Goal: Navigation & Orientation: Find specific page/section

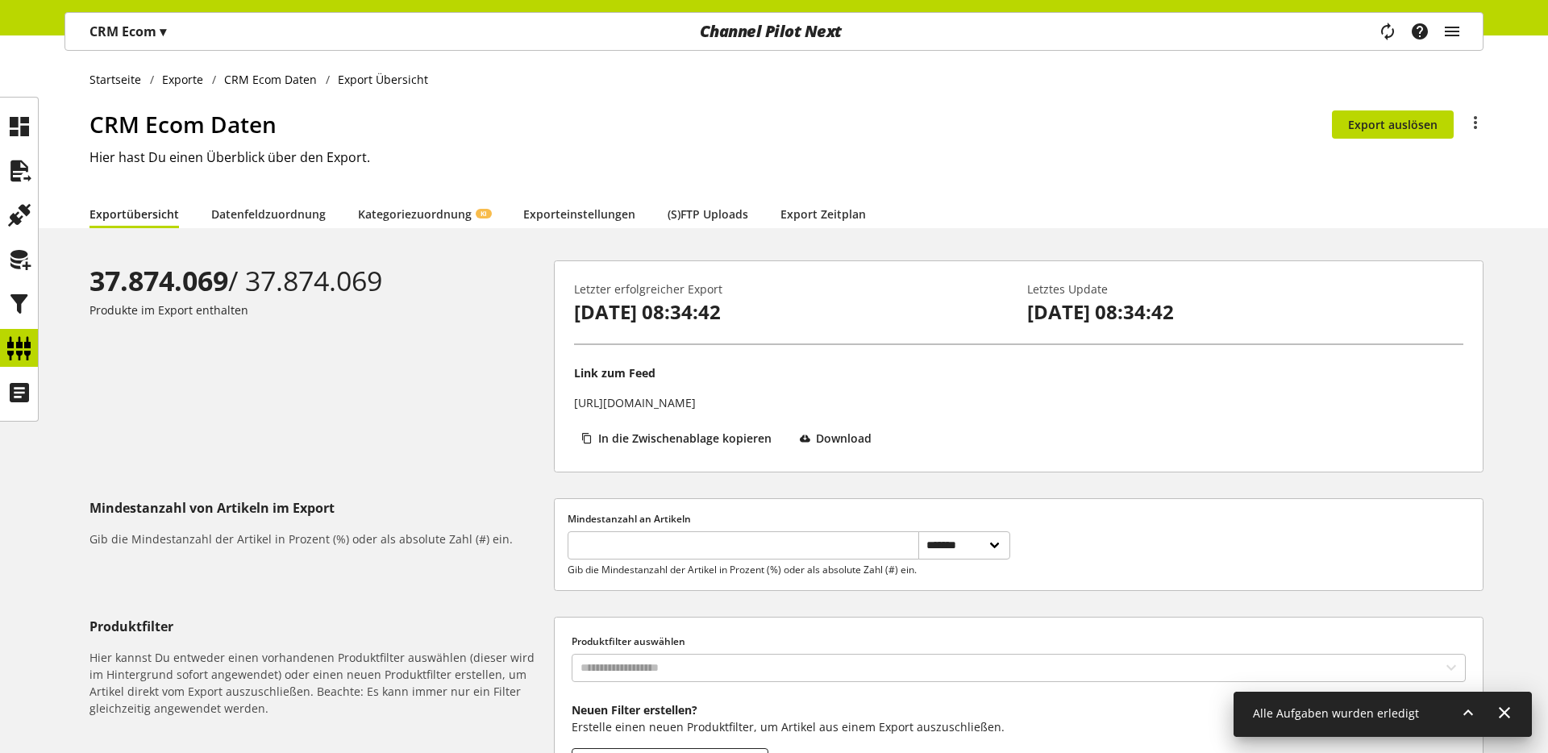
click at [118, 27] on p "CRM Ecom ▾" at bounding box center [127, 31] width 77 height 19
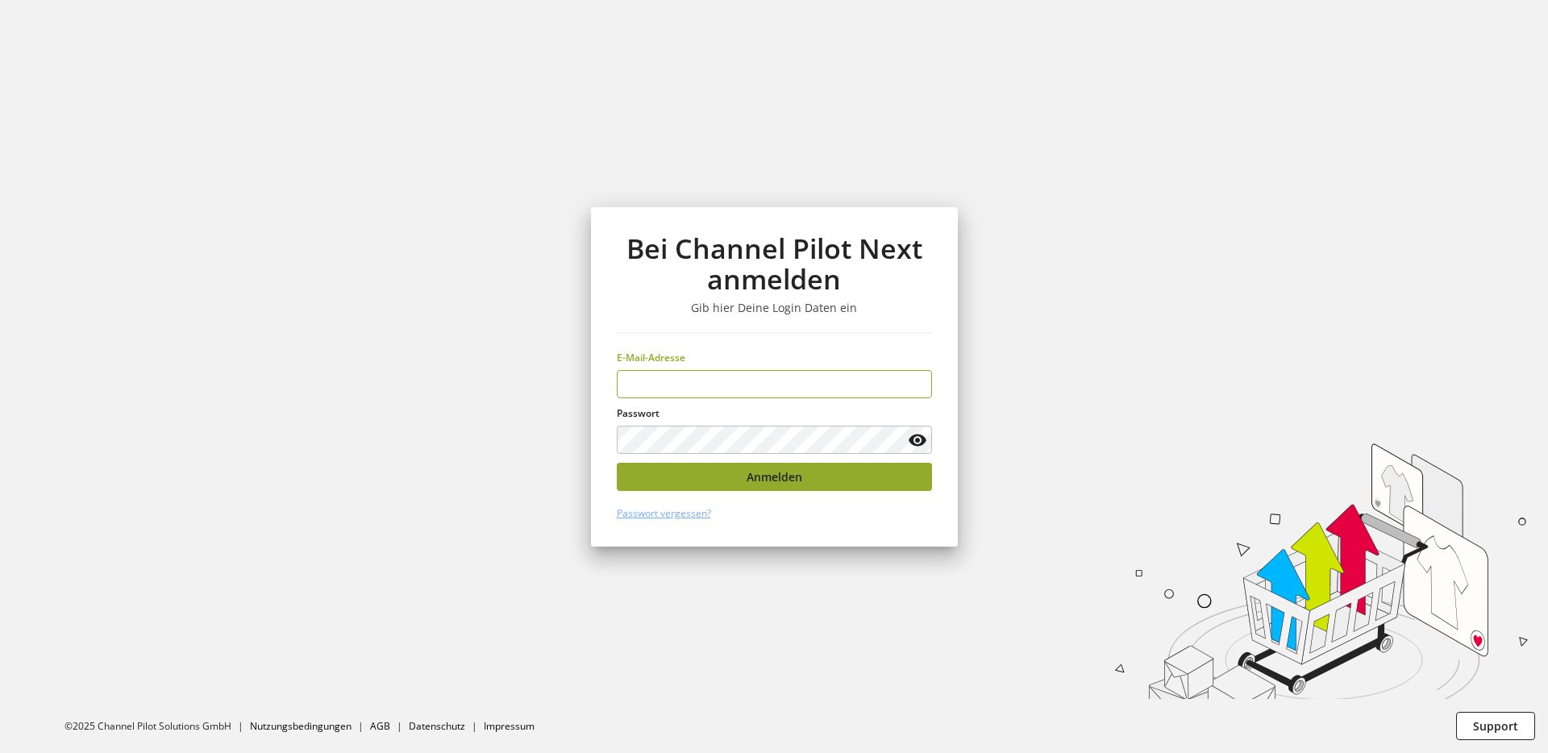
click at [794, 478] on span "Anmelden" at bounding box center [774, 476] width 56 height 17
type input "**********"
click at [724, 485] on button "Anmelden" at bounding box center [774, 477] width 315 height 28
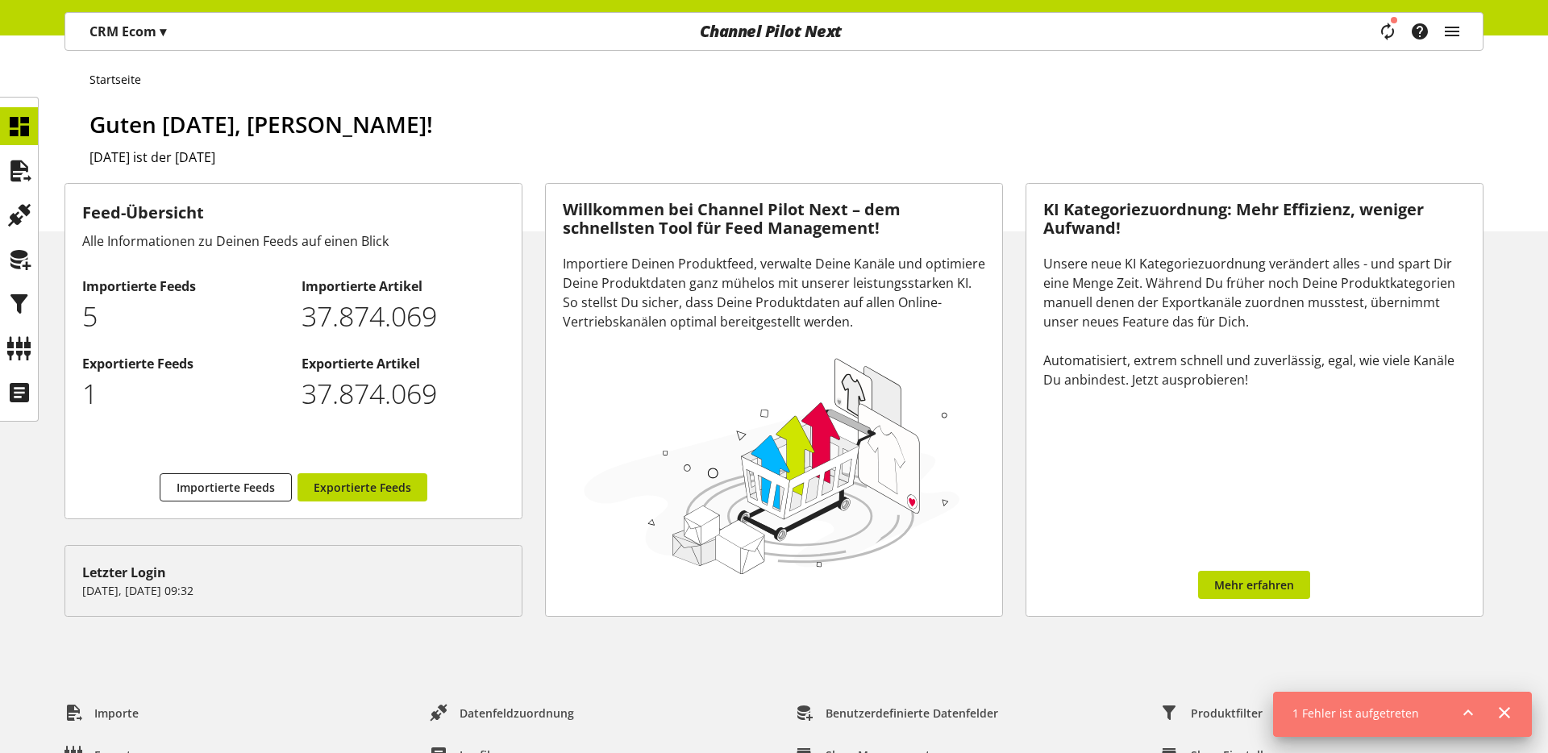
click at [129, 43] on div "CRM Ecom ▾" at bounding box center [127, 31] width 115 height 29
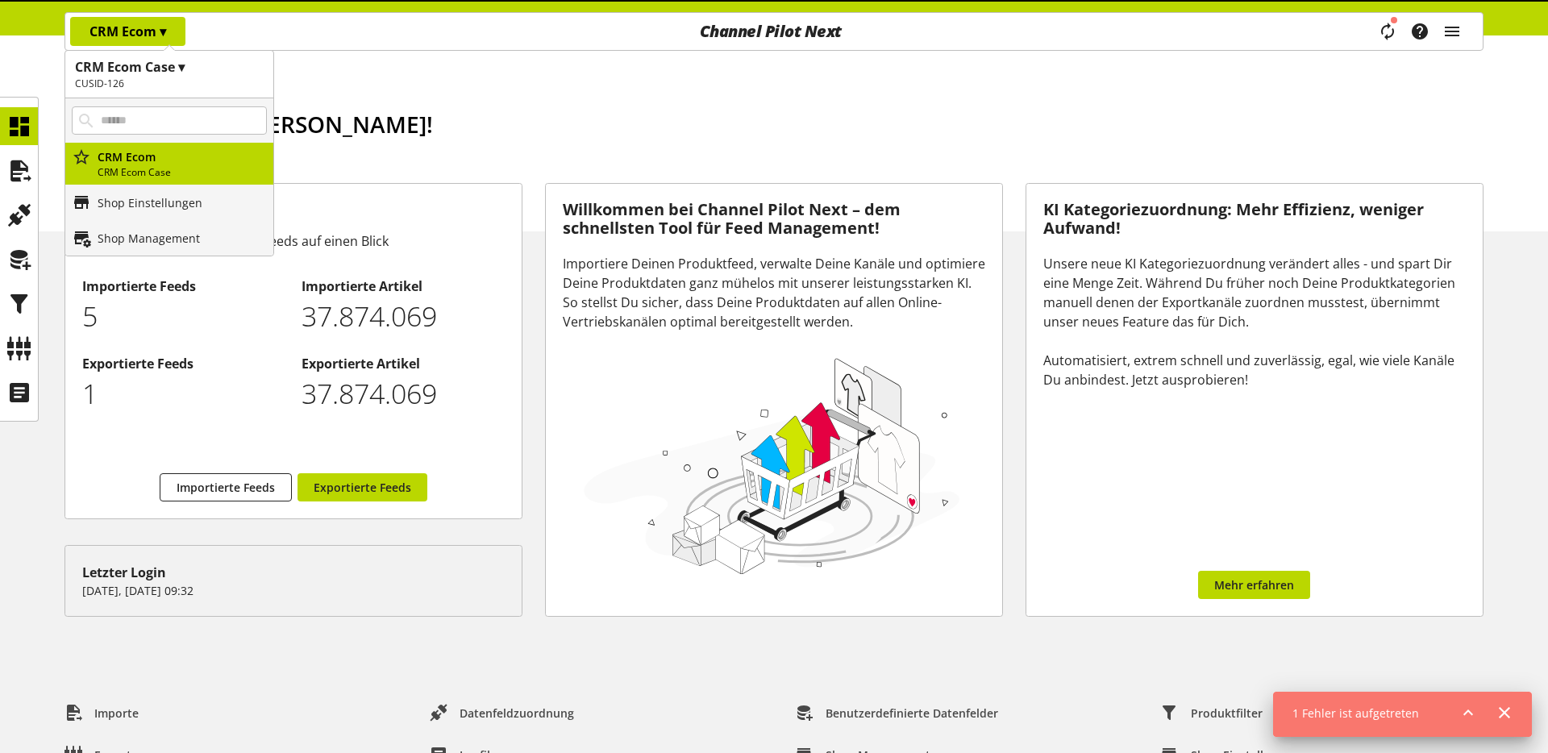
click at [217, 78] on h2 "CUSID-126" at bounding box center [169, 84] width 189 height 15
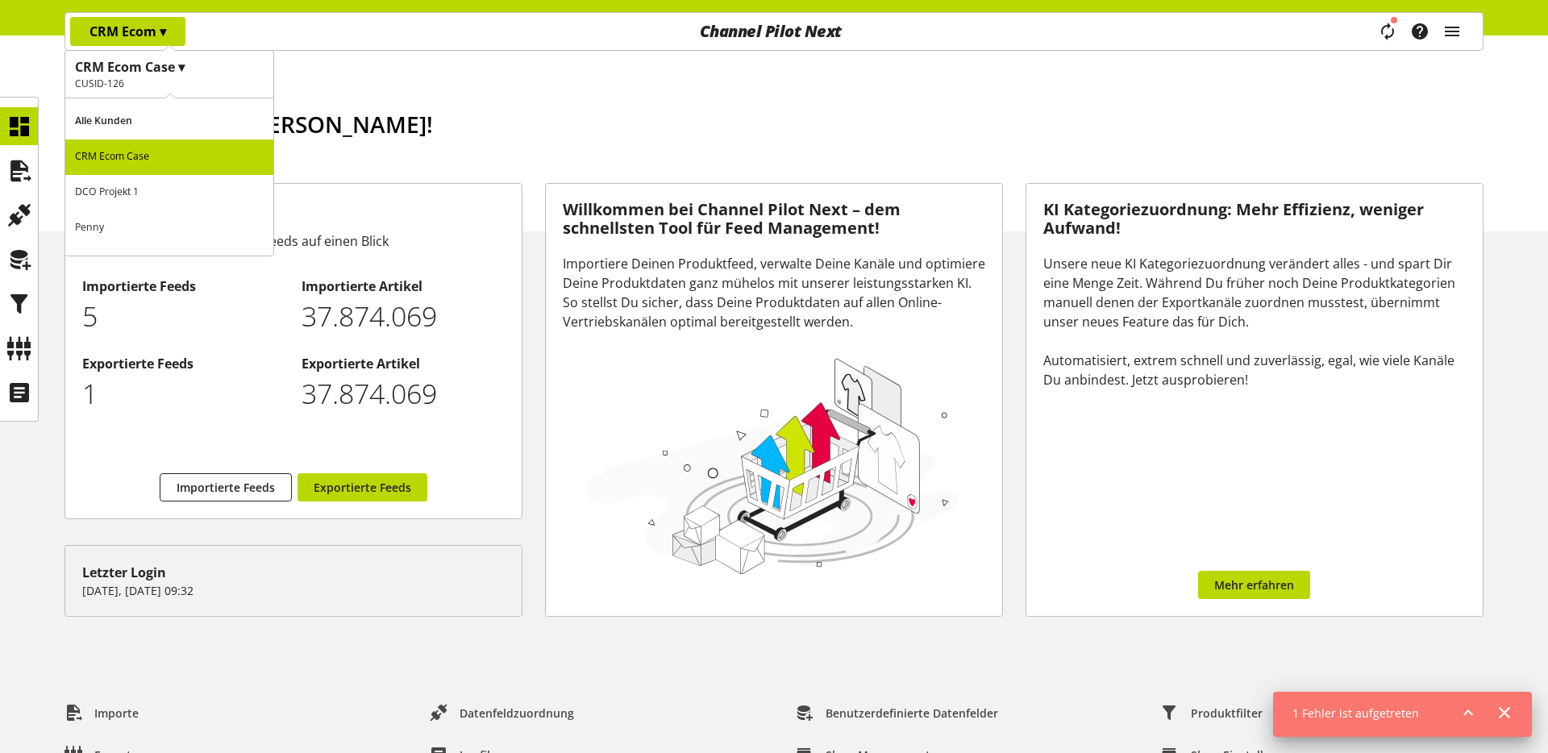
click at [174, 112] on p "Alle Kunden" at bounding box center [169, 121] width 208 height 35
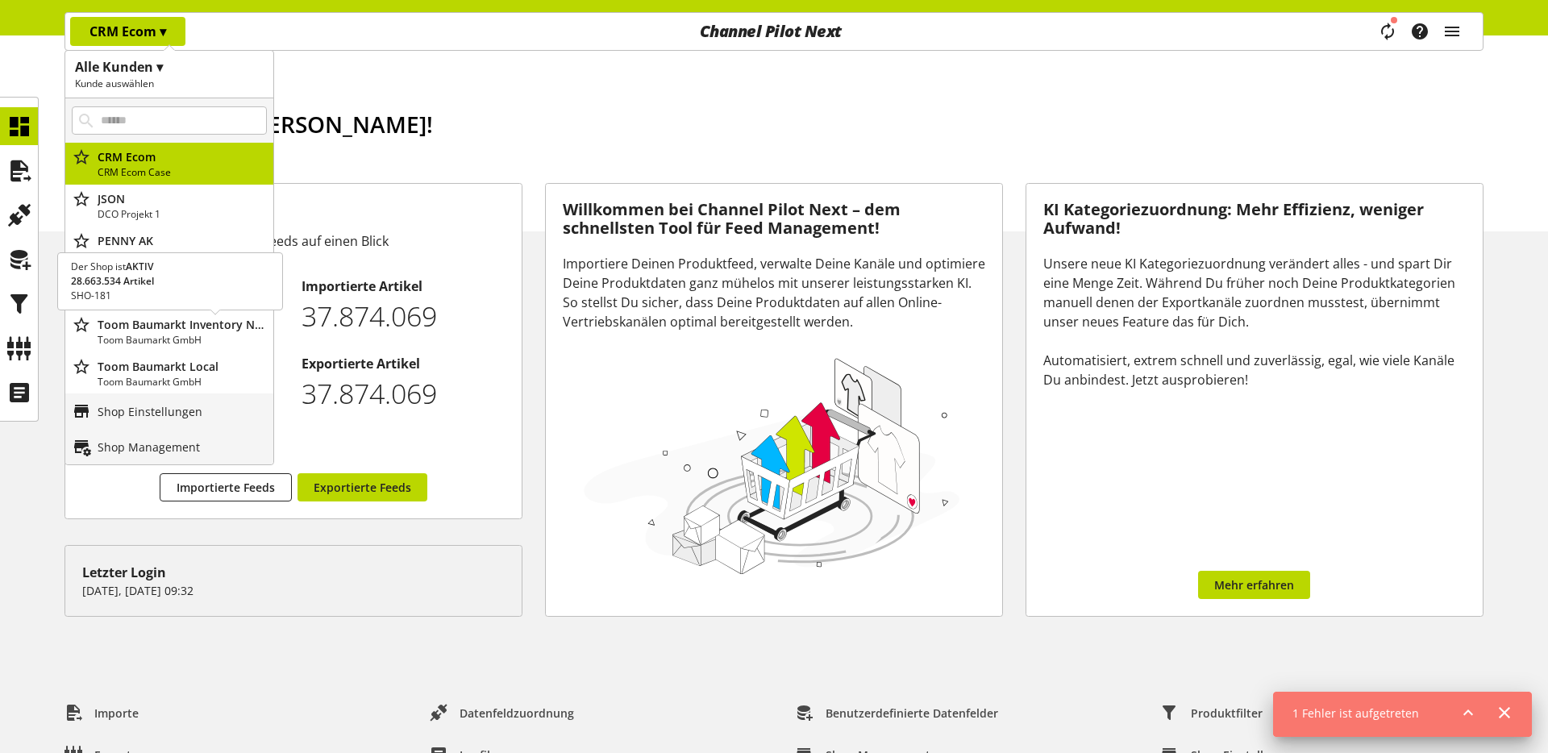
click at [159, 338] on p "Toom Baumarkt GmbH" at bounding box center [182, 340] width 169 height 15
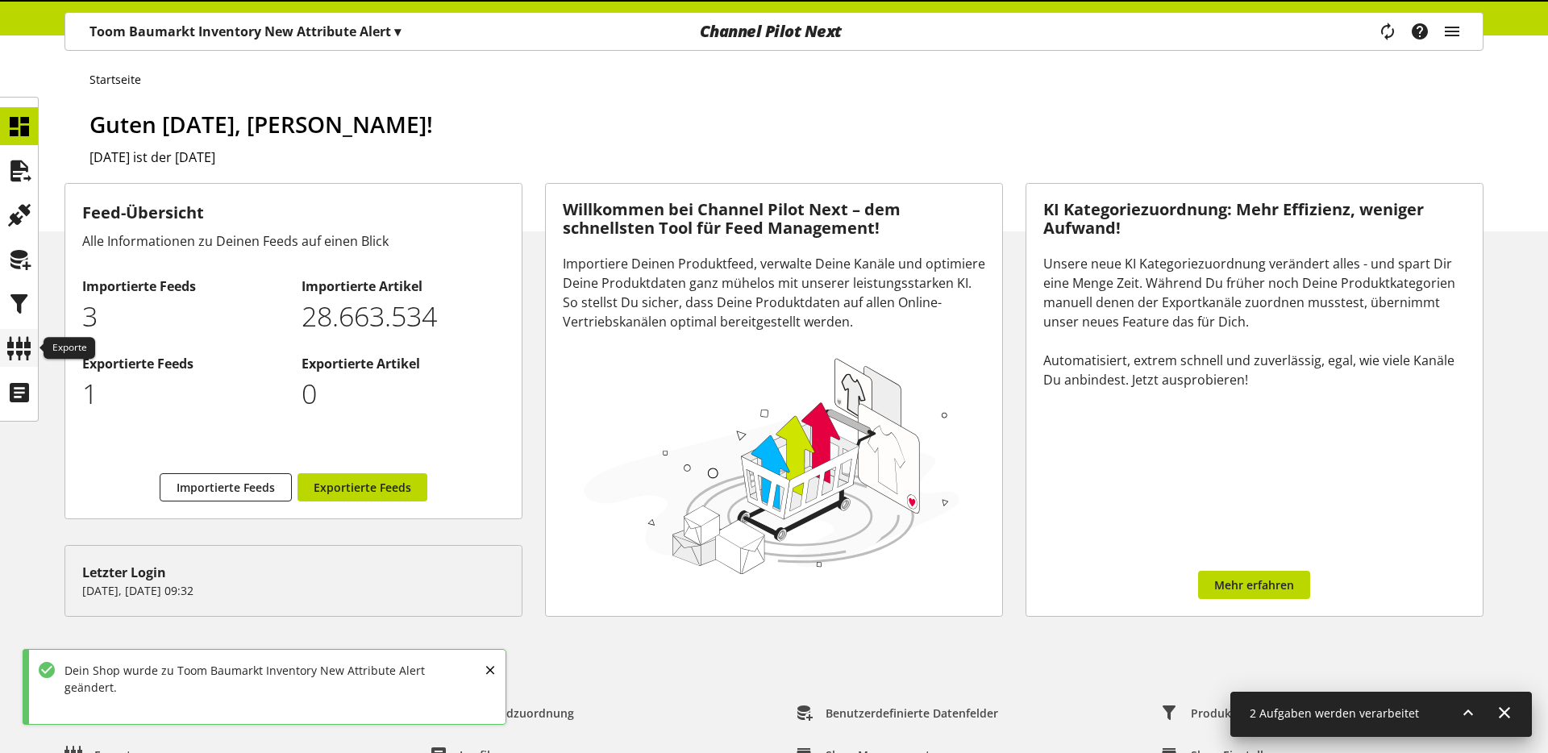
click at [17, 353] on icon at bounding box center [19, 348] width 26 height 32
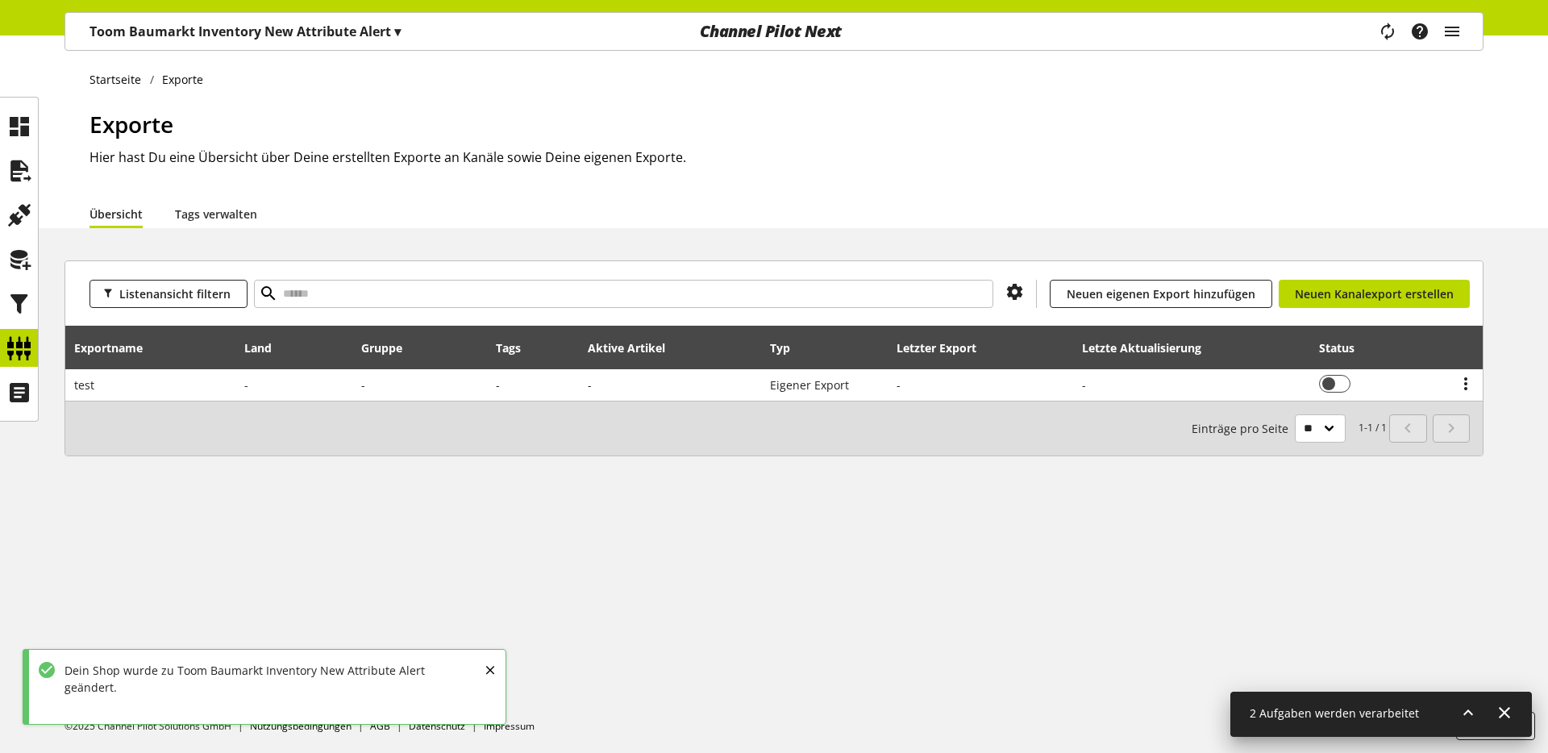
click at [141, 27] on p "Toom Baumarkt Inventory New Attribute Alert ▾" at bounding box center [244, 31] width 311 height 19
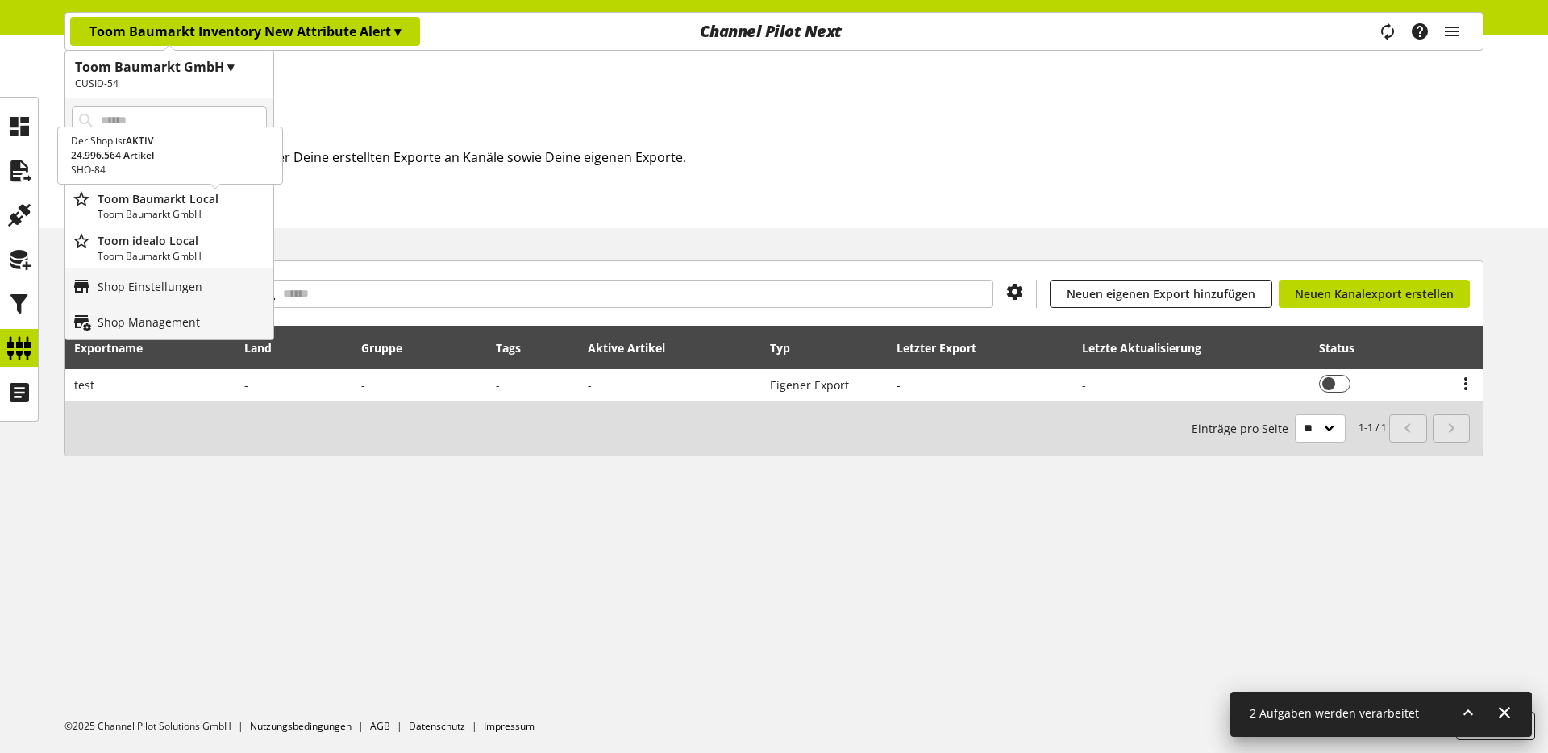
click at [192, 208] on p "Toom Baumarkt GmbH" at bounding box center [182, 214] width 169 height 15
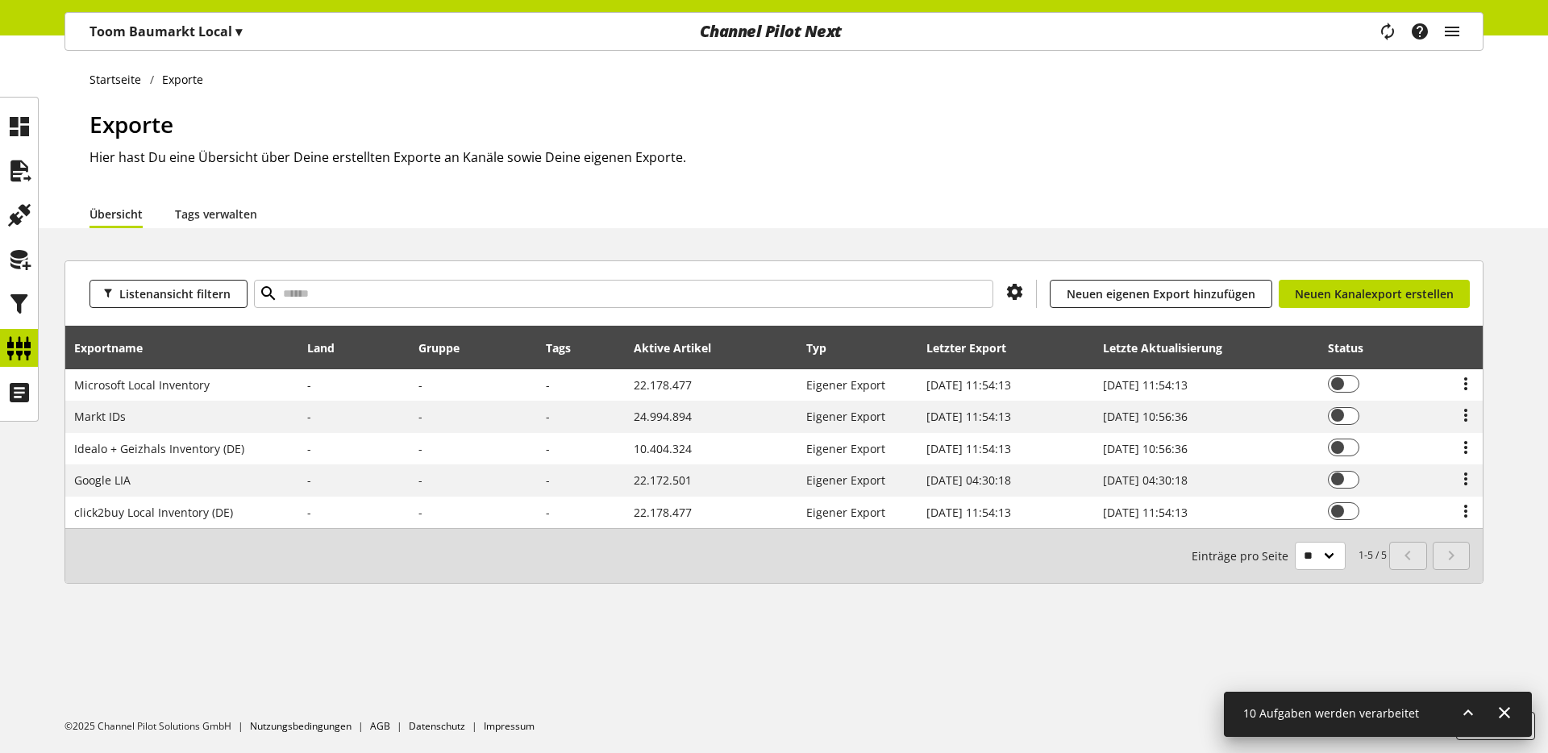
click at [162, 38] on p "Toom Baumarkt Local ▾" at bounding box center [165, 31] width 152 height 19
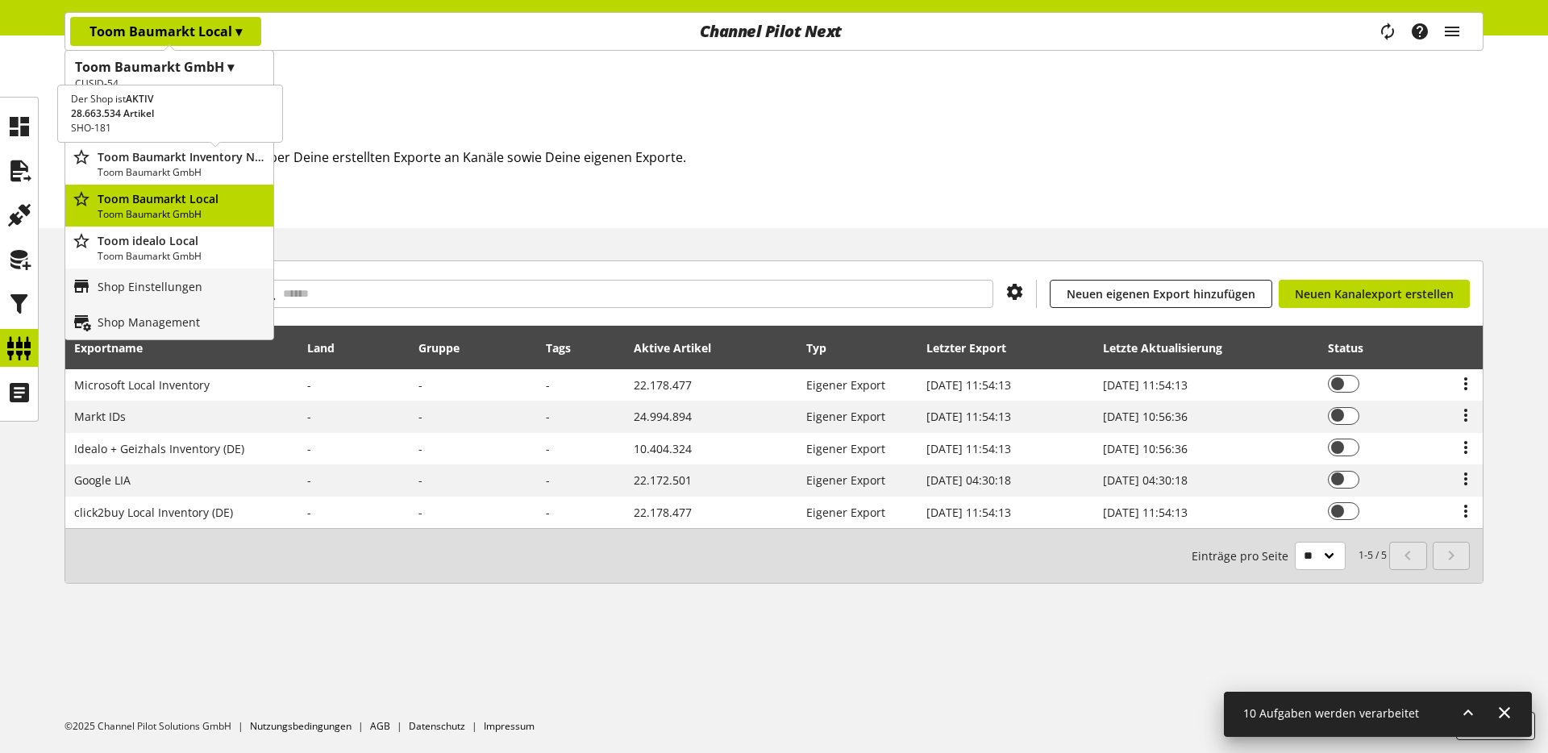
click at [189, 168] on p "Toom Baumarkt GmbH" at bounding box center [182, 172] width 169 height 15
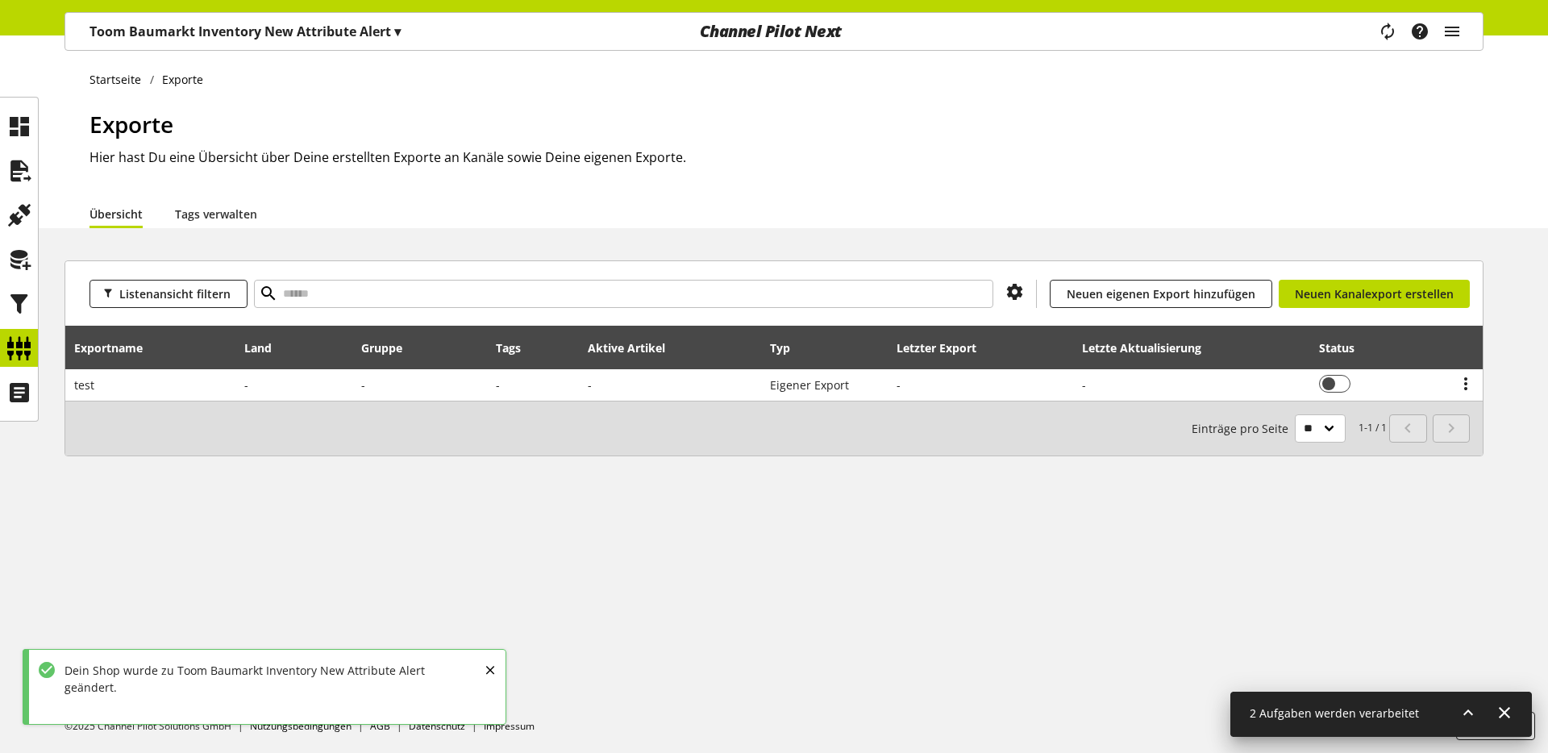
click at [217, 25] on p "Toom Baumarkt Inventory New Attribute Alert ▾" at bounding box center [244, 31] width 311 height 19
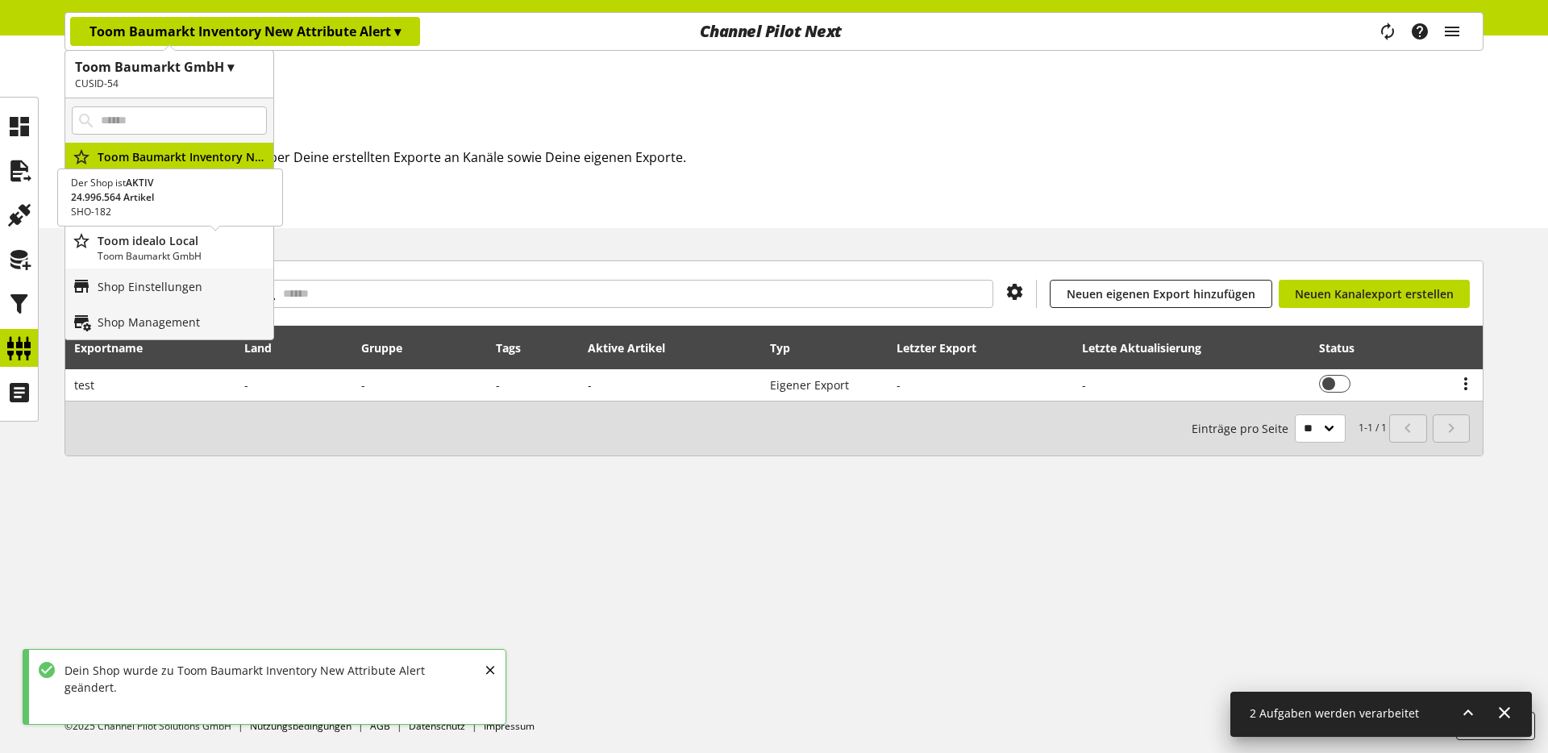
click at [179, 242] on p "Toom idealo Local" at bounding box center [182, 240] width 169 height 17
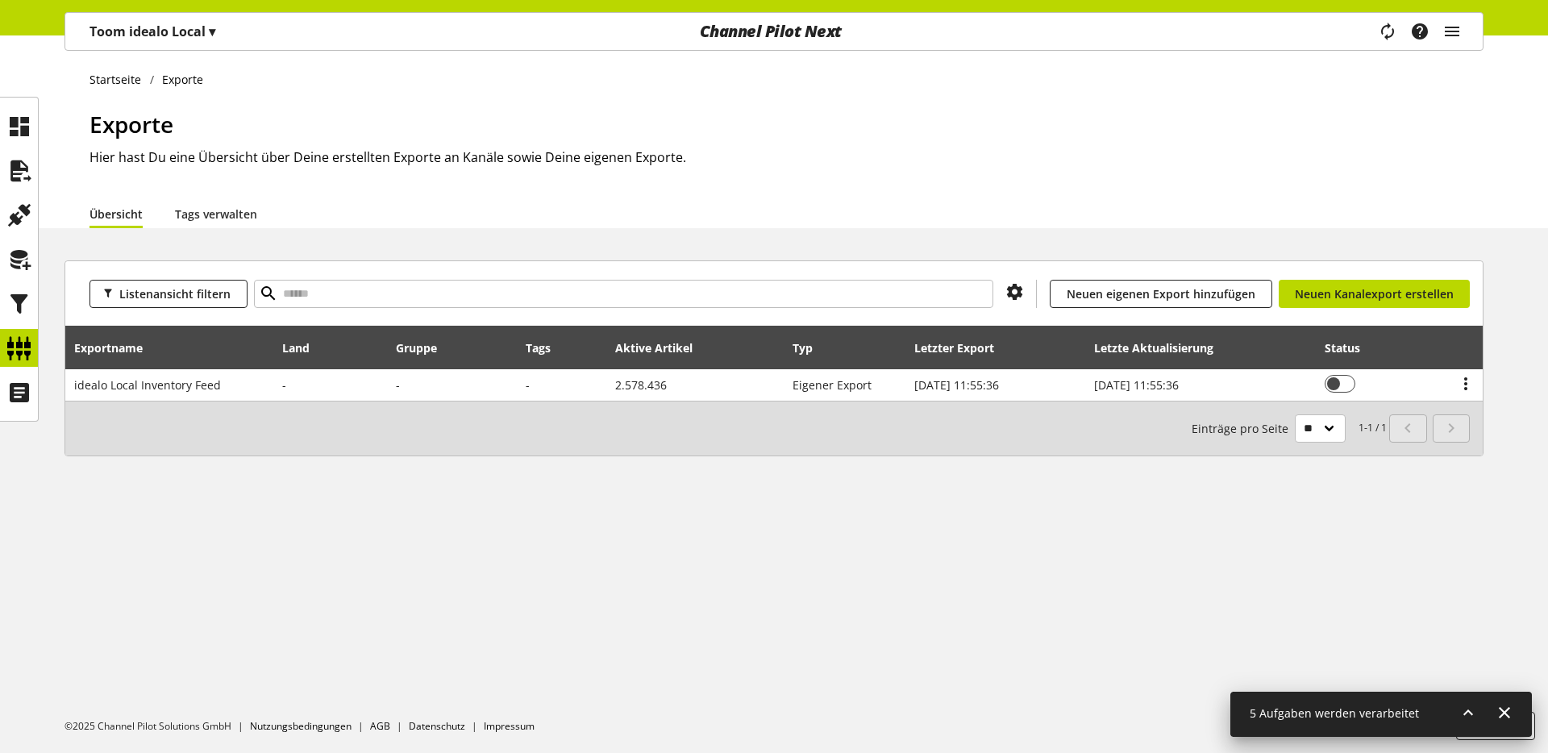
click at [168, 31] on p "Toom idealo Local ▾" at bounding box center [152, 31] width 126 height 19
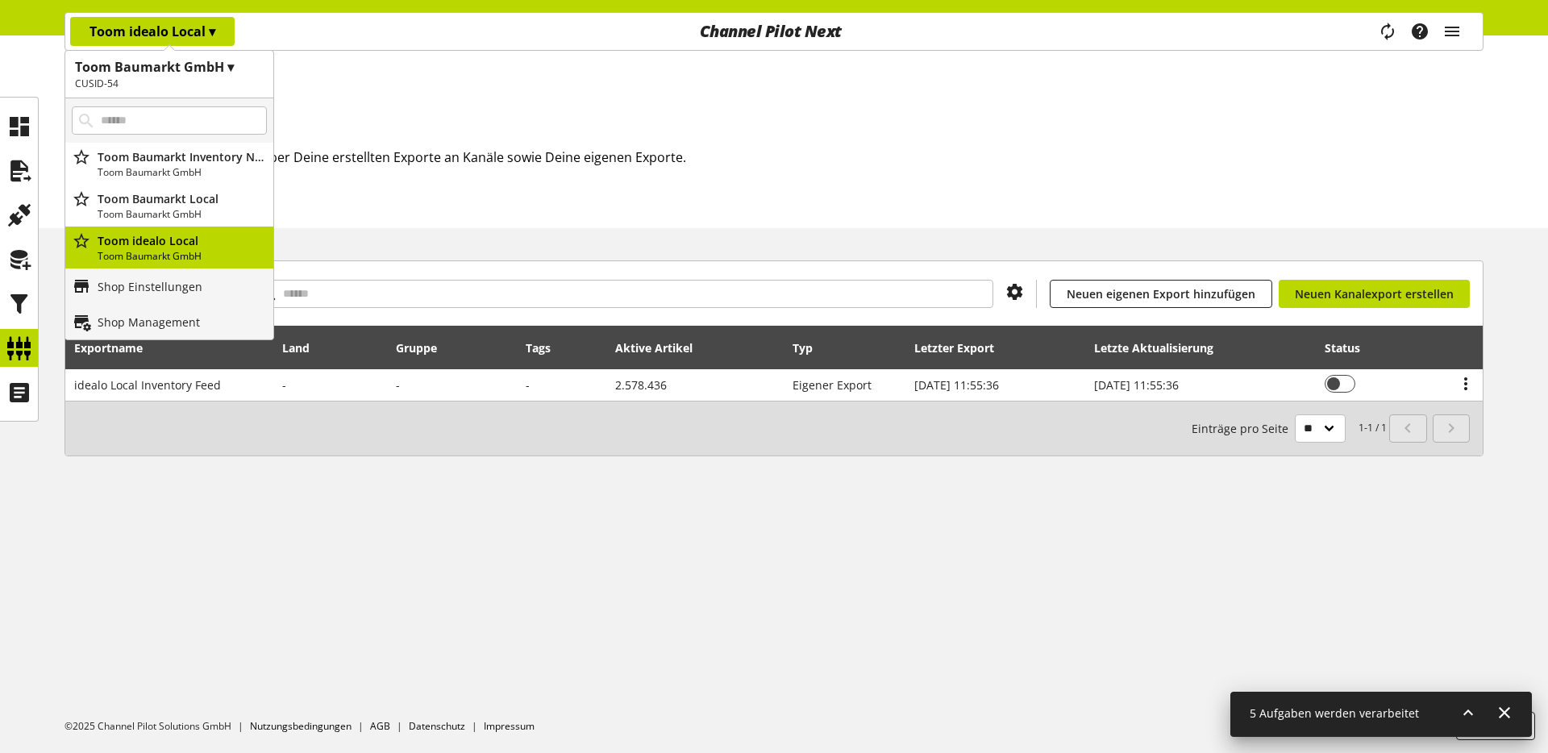
click at [168, 32] on p "Toom idealo Local ▾" at bounding box center [152, 31] width 126 height 19
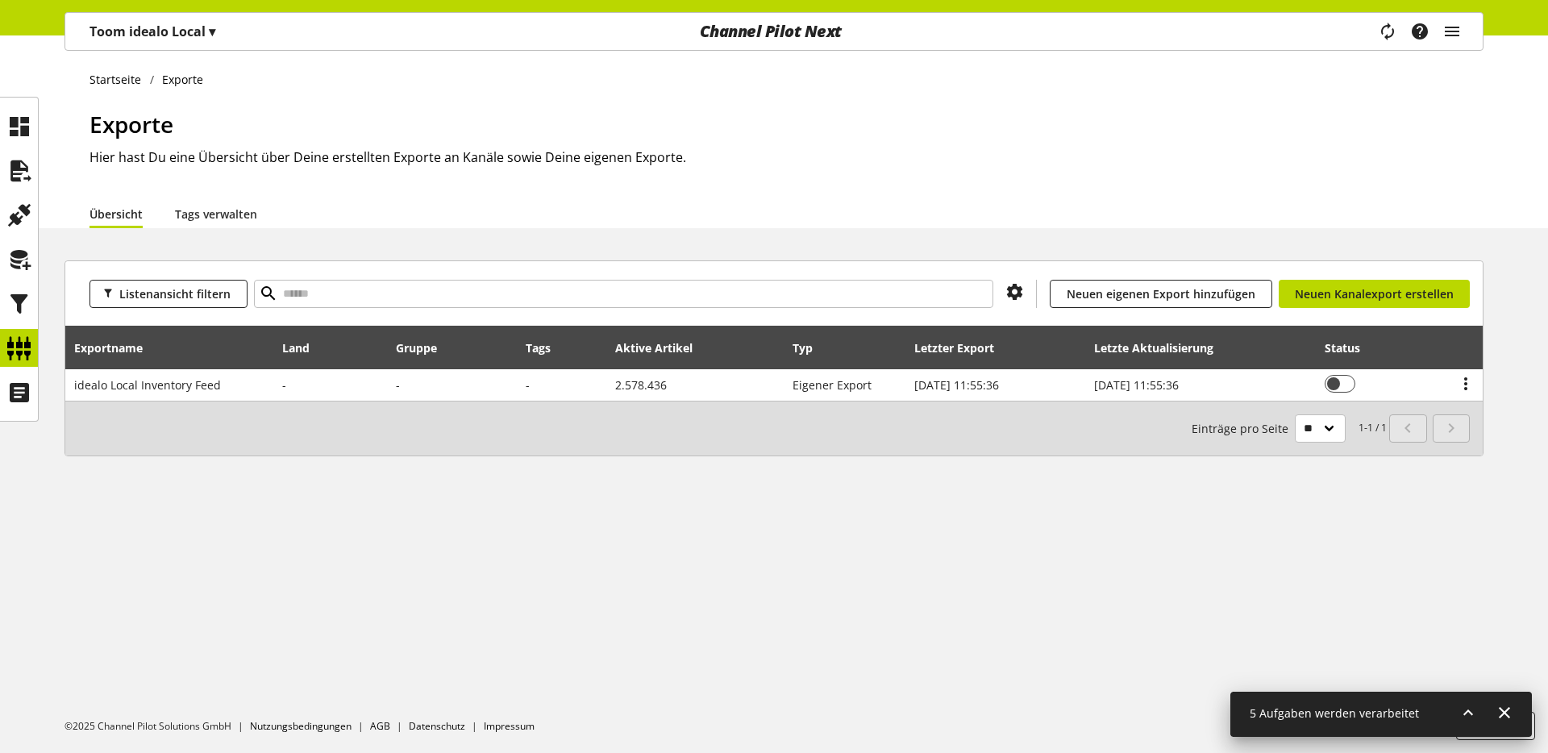
click at [1462, 713] on icon at bounding box center [1467, 712] width 19 height 29
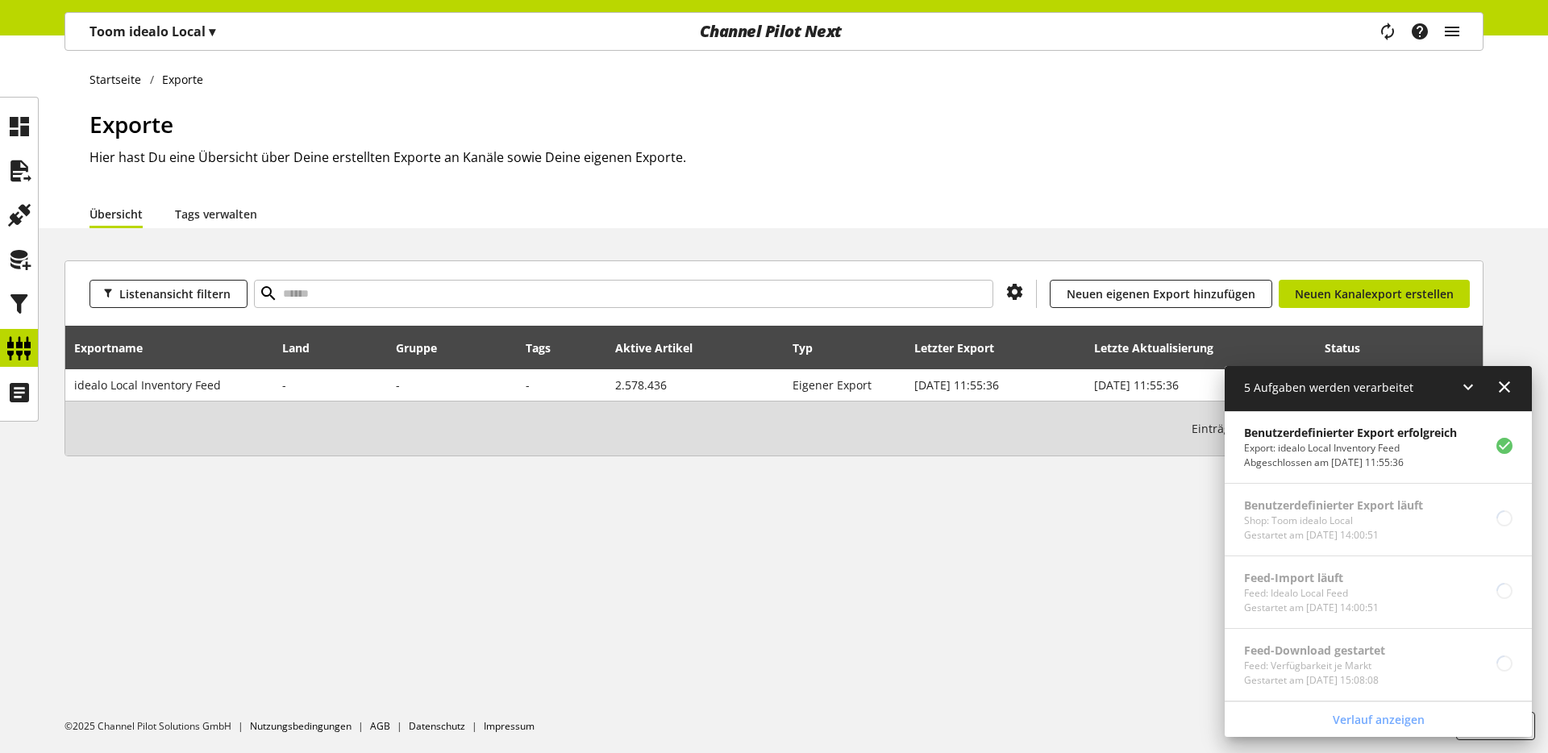
click at [1462, 389] on icon at bounding box center [1467, 386] width 19 height 29
